Goal: Navigation & Orientation: Understand site structure

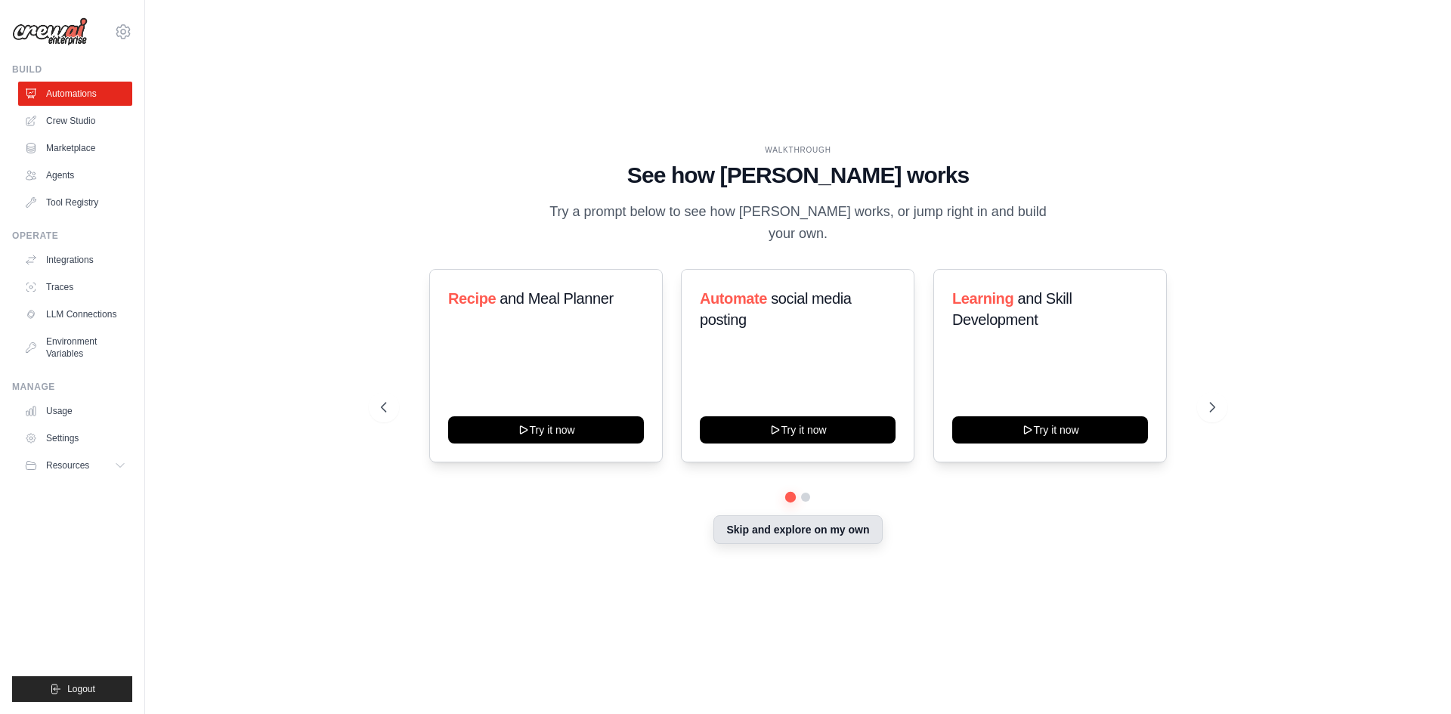
click at [811, 540] on button "Skip and explore on my own" at bounding box center [798, 529] width 169 height 29
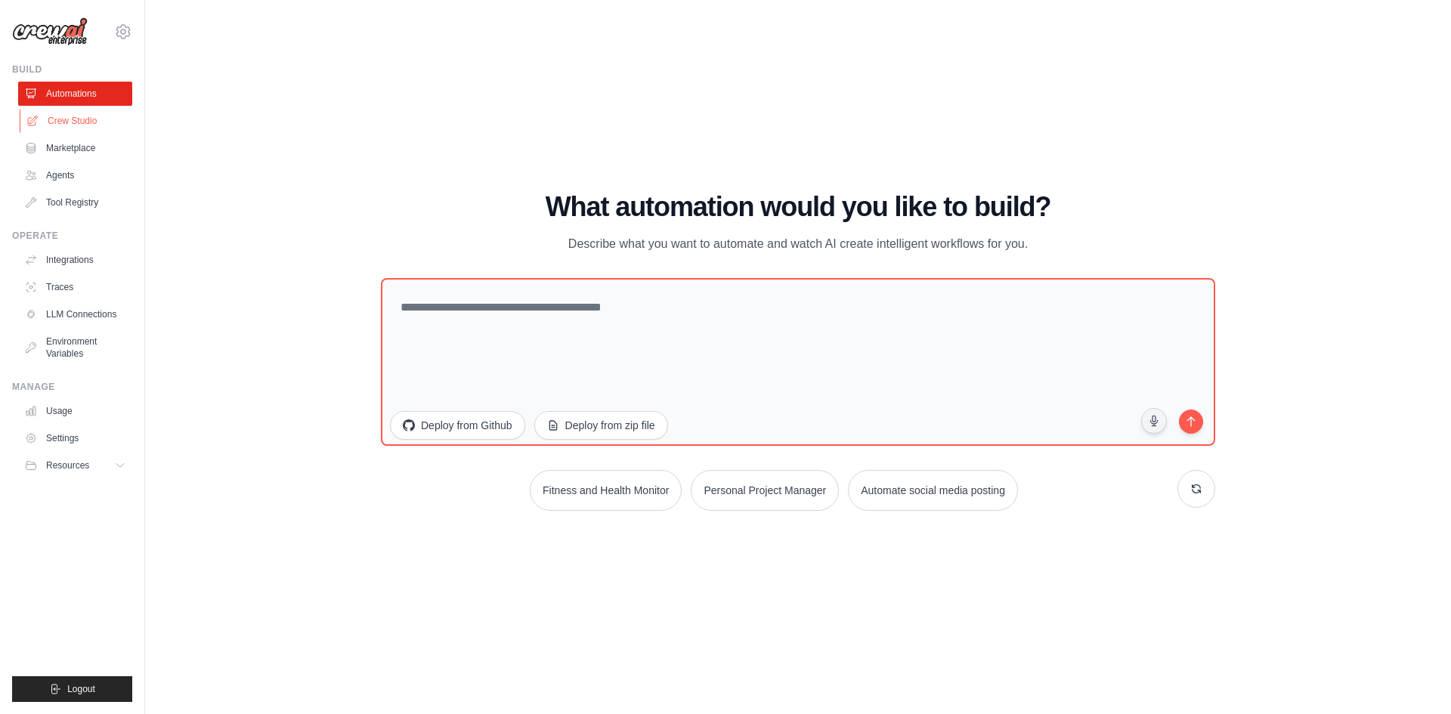
click at [90, 119] on link "Crew Studio" at bounding box center [77, 121] width 114 height 24
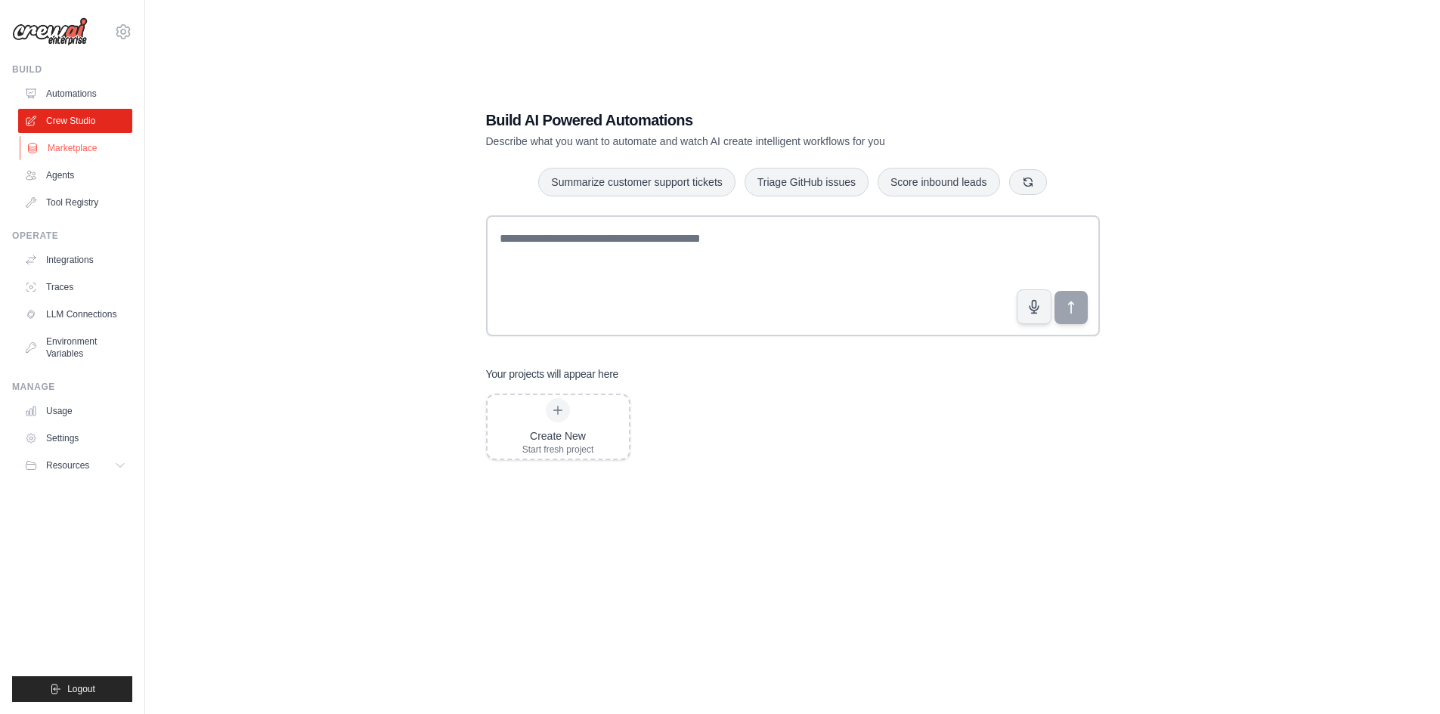
click at [90, 148] on link "Marketplace" at bounding box center [77, 148] width 114 height 24
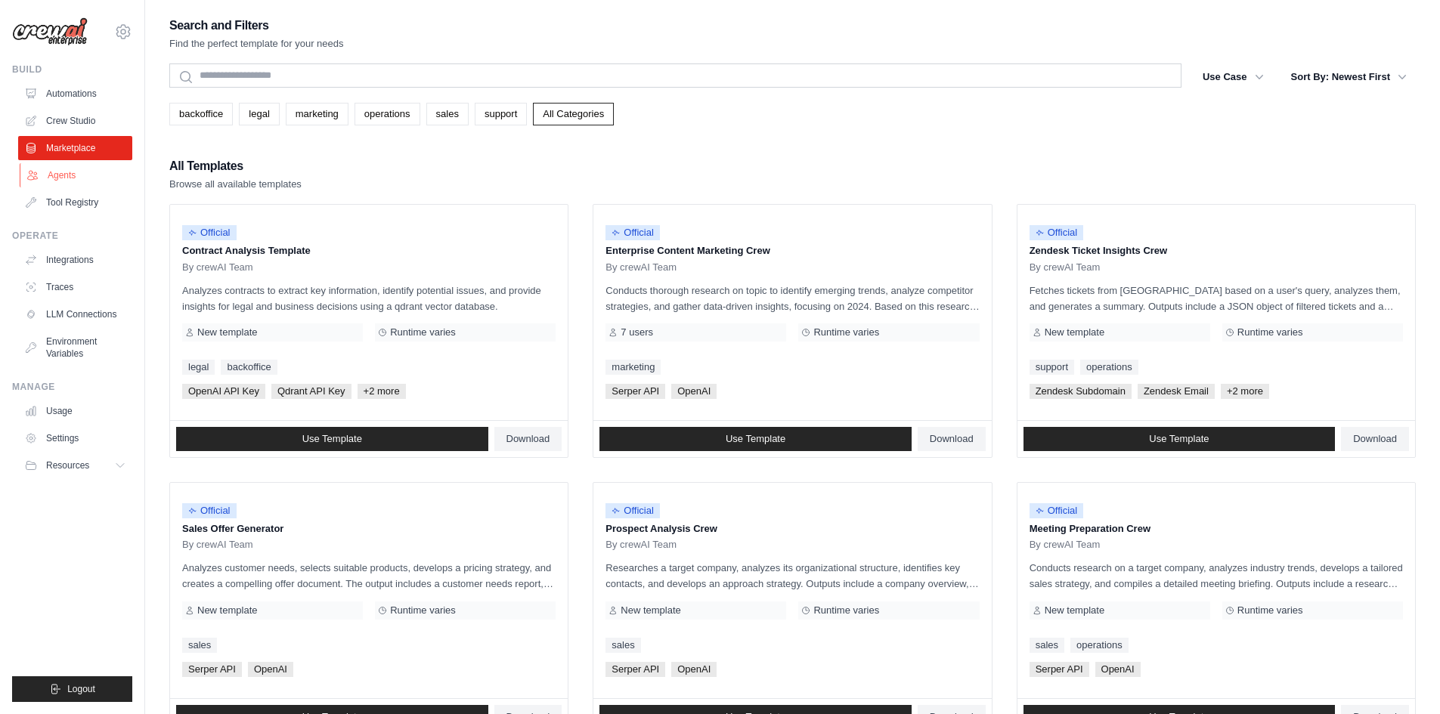
click at [79, 177] on link "Agents" at bounding box center [77, 175] width 114 height 24
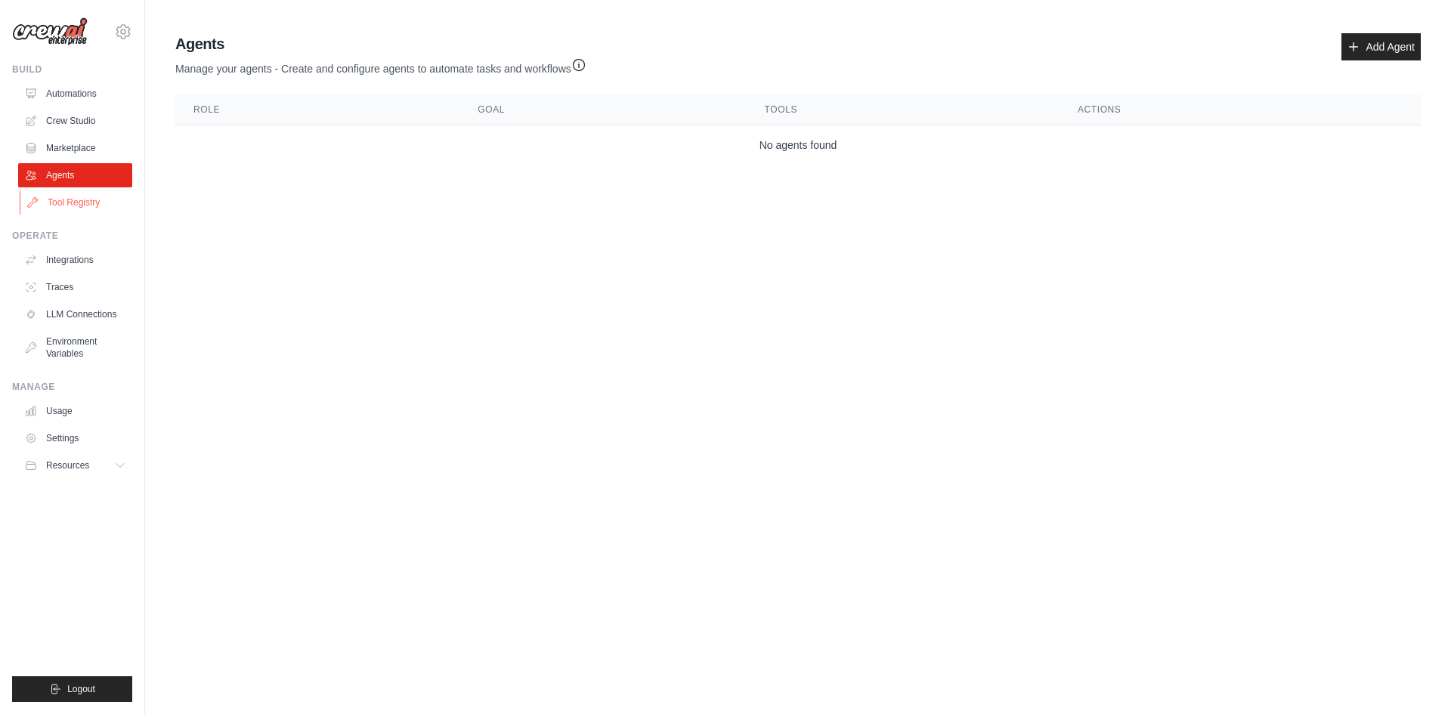
click at [91, 200] on link "Tool Registry" at bounding box center [77, 202] width 114 height 24
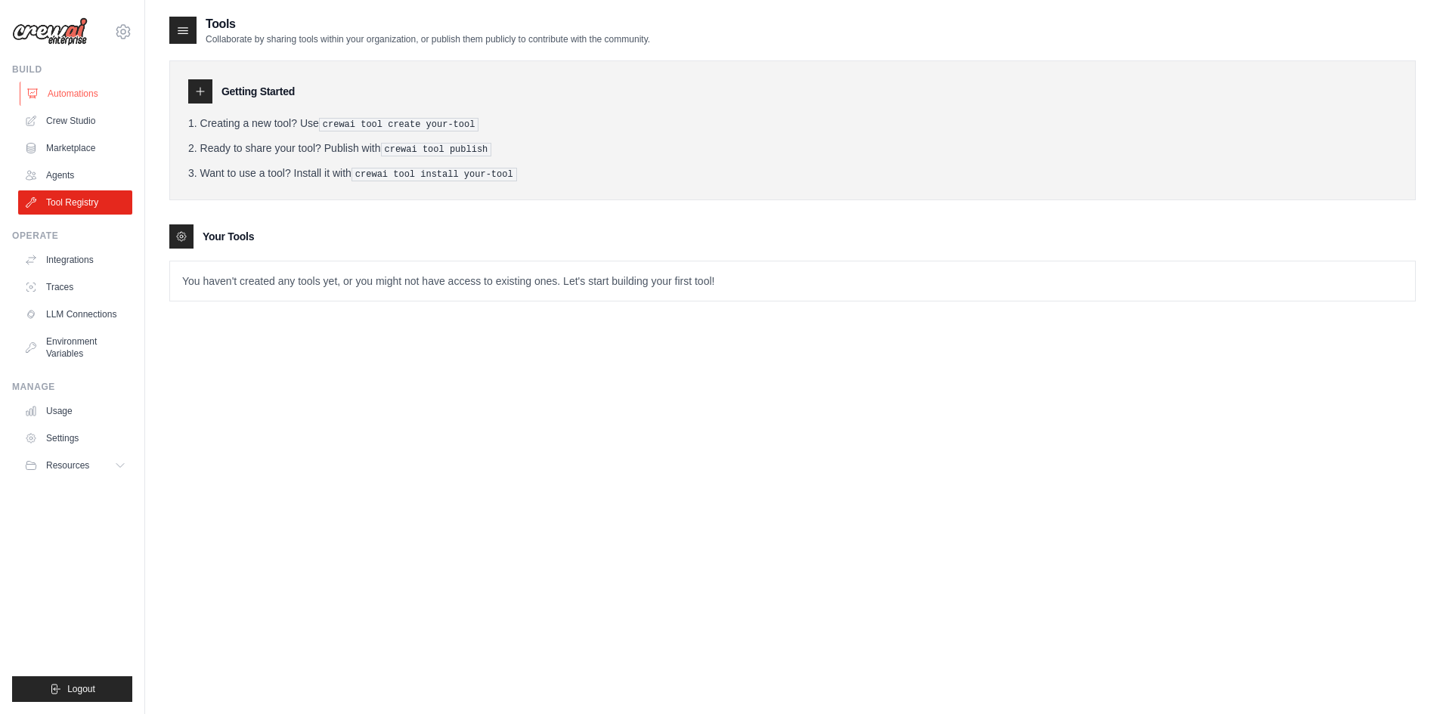
click at [86, 95] on link "Automations" at bounding box center [77, 94] width 114 height 24
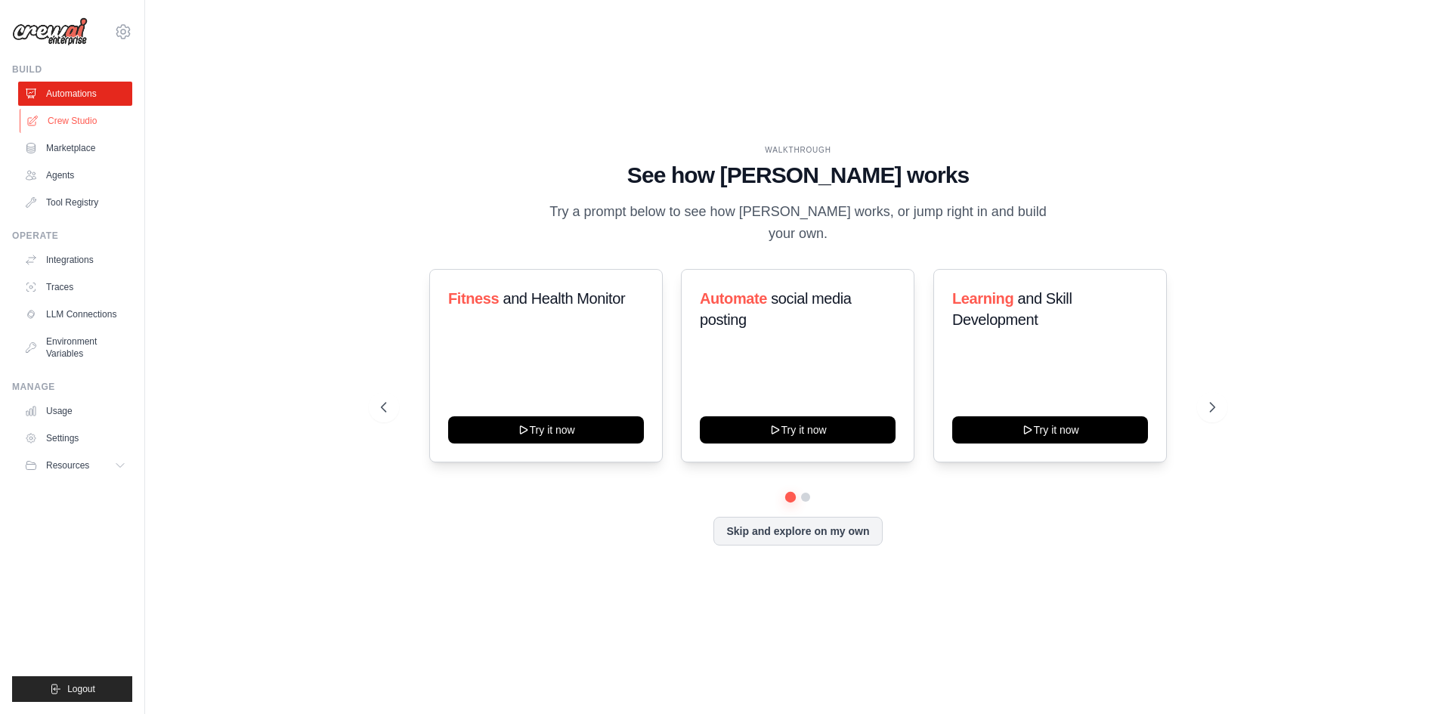
click at [100, 124] on link "Crew Studio" at bounding box center [77, 121] width 114 height 24
